Goal: Task Accomplishment & Management: Use online tool/utility

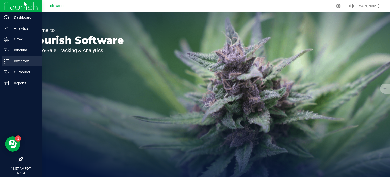
click at [3, 62] on div "Inventory" at bounding box center [22, 61] width 40 height 10
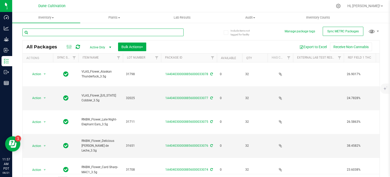
click at [106, 30] on input "text" at bounding box center [102, 32] width 161 height 8
type input "28277"
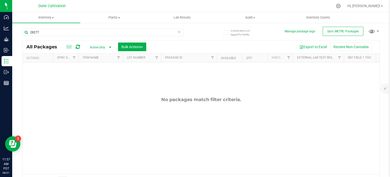
click at [104, 44] on span "Active Only" at bounding box center [100, 47] width 28 height 7
click at [97, 81] on li "All" at bounding box center [99, 78] width 27 height 8
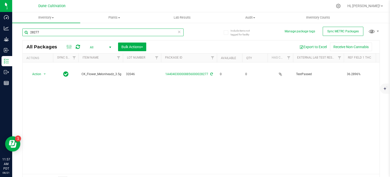
click at [79, 29] on input "28277" at bounding box center [102, 32] width 161 height 8
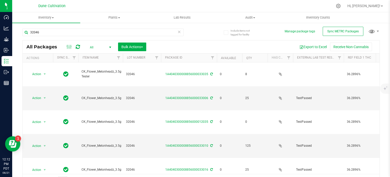
click at [195, 7] on div at bounding box center [212, 6] width 242 height 10
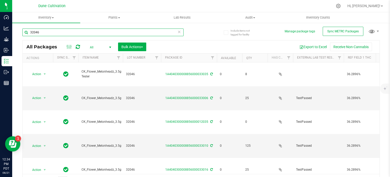
click at [126, 34] on input "32046" at bounding box center [102, 32] width 161 height 8
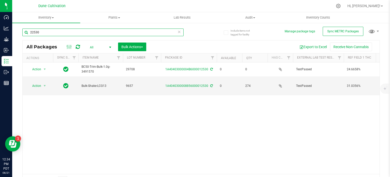
type input "22530"
